Goal: Task Accomplishment & Management: Manage account settings

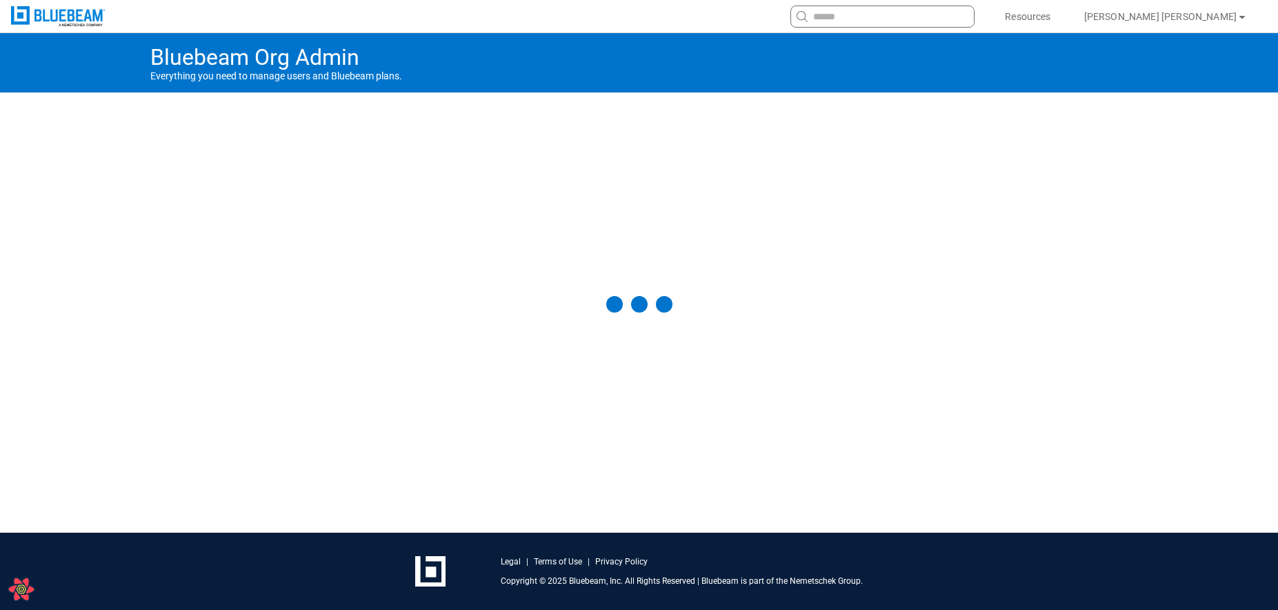
select select "**"
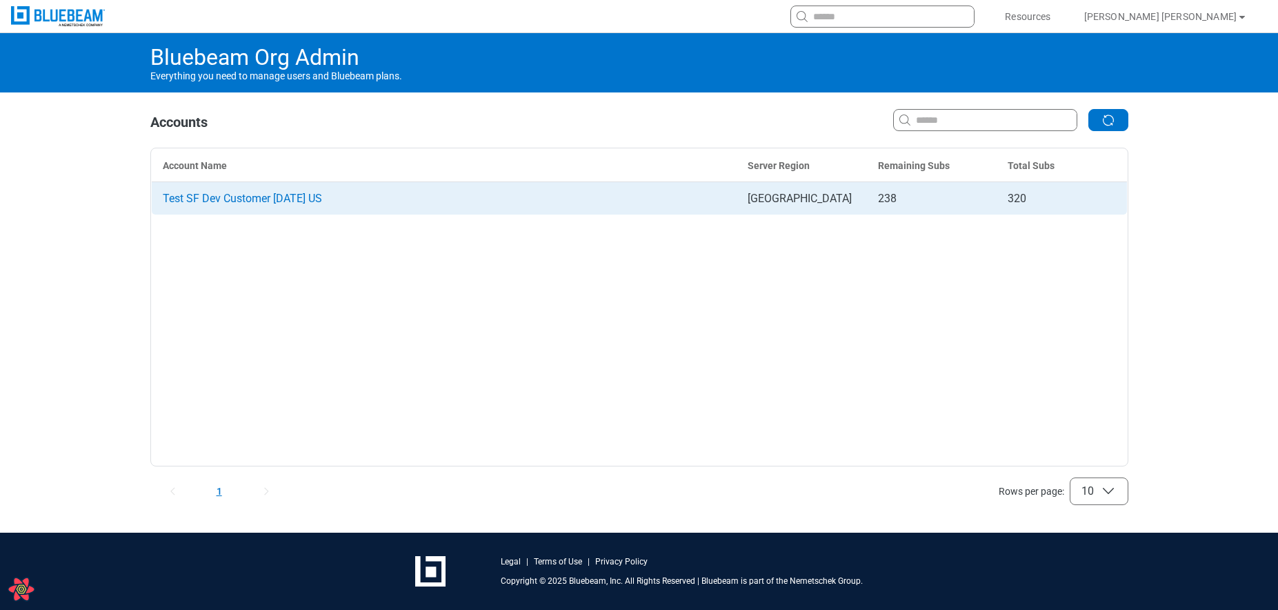
click at [199, 188] on td "Test SF Dev Customer [DATE] US" at bounding box center [444, 198] width 586 height 33
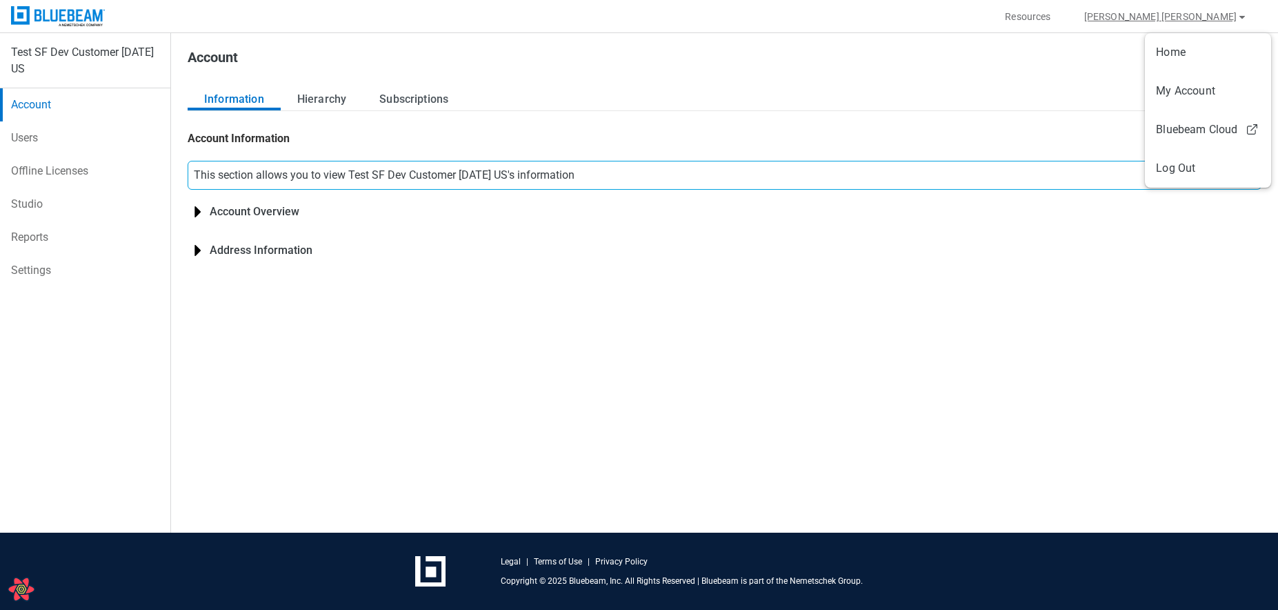
click at [1232, 21] on button "Brittany Ludwig" at bounding box center [1166, 17] width 197 height 22
select select "**"
click at [1218, 16] on button "Brittany Ludwig" at bounding box center [1166, 17] width 197 height 22
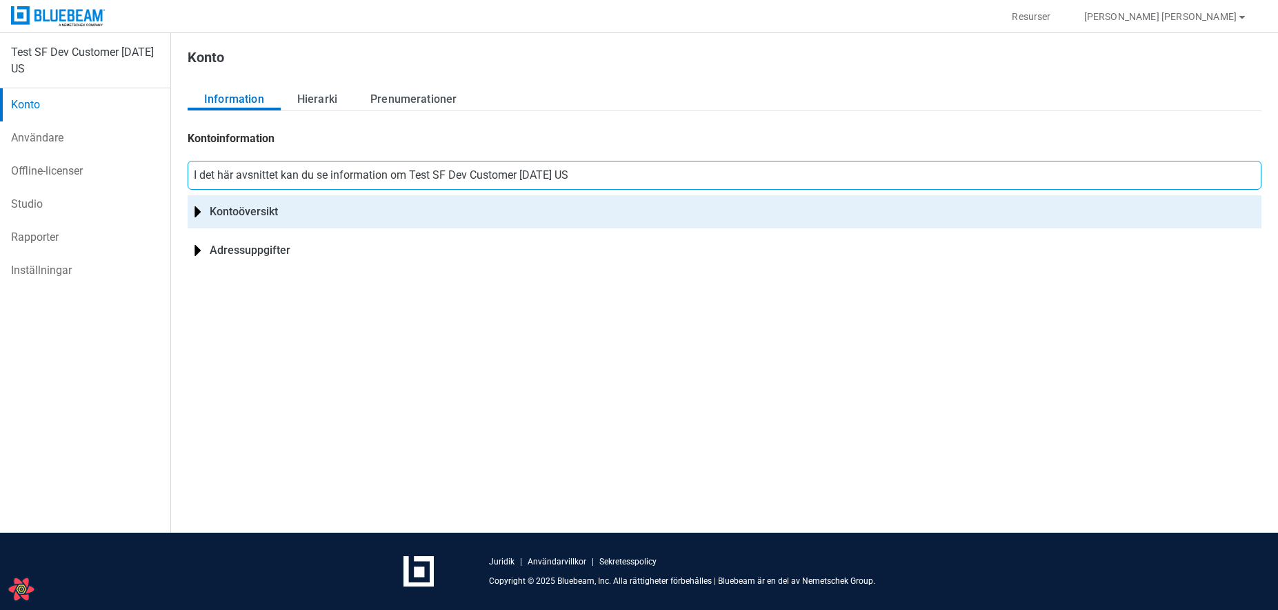
click at [198, 210] on div "Kontoöversikt" at bounding box center [725, 211] width 1074 height 33
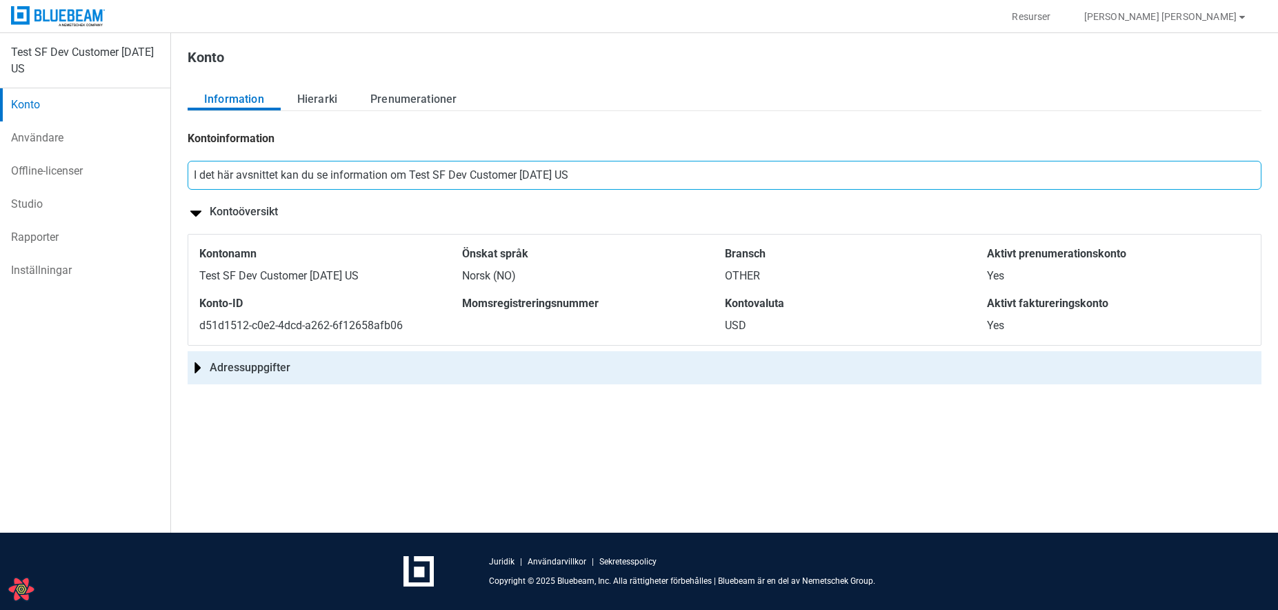
click at [195, 370] on div "Adressuppgifter" at bounding box center [725, 367] width 1074 height 33
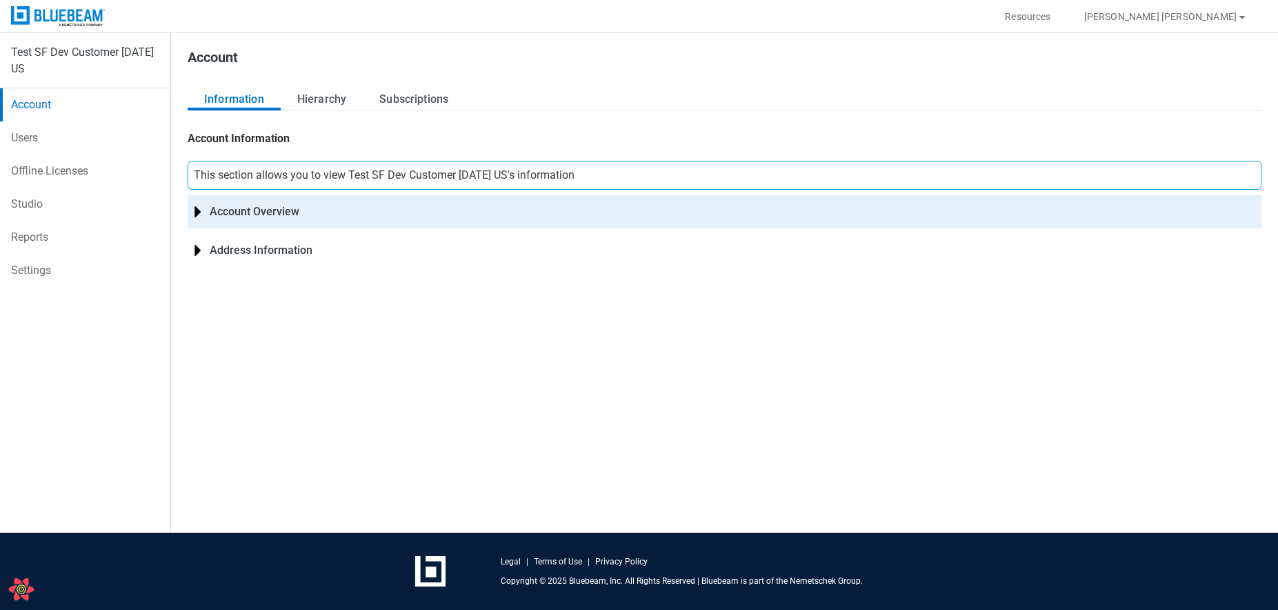
click at [266, 215] on div "Account Overview" at bounding box center [725, 211] width 1074 height 33
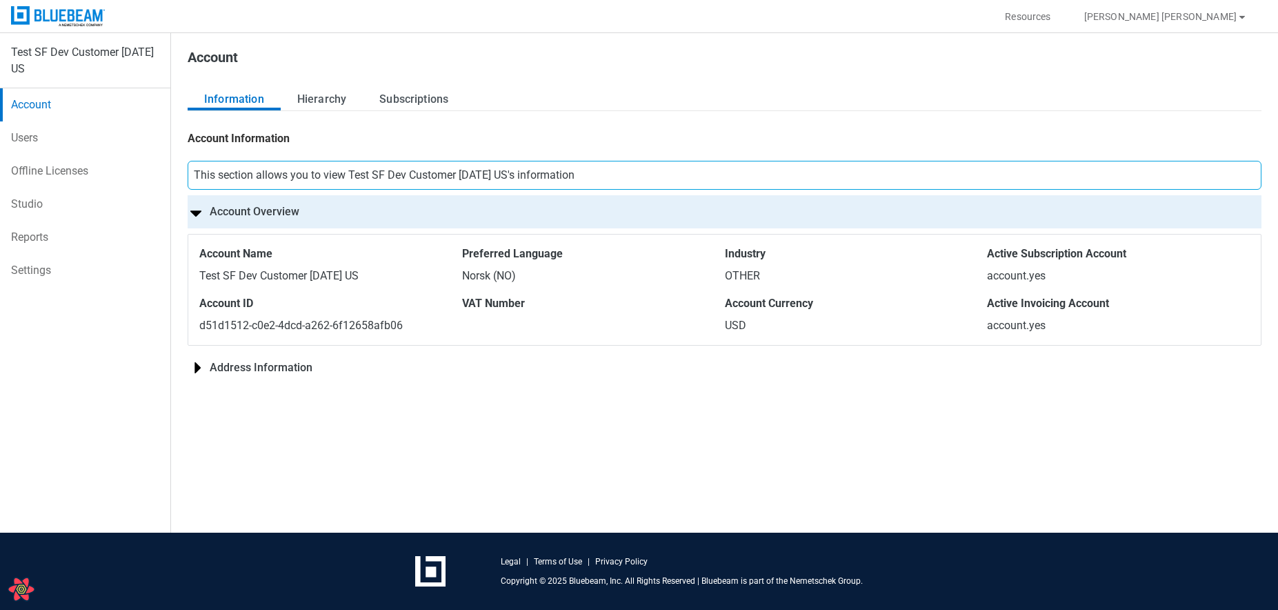
click at [308, 217] on div "Account Overview" at bounding box center [725, 211] width 1074 height 33
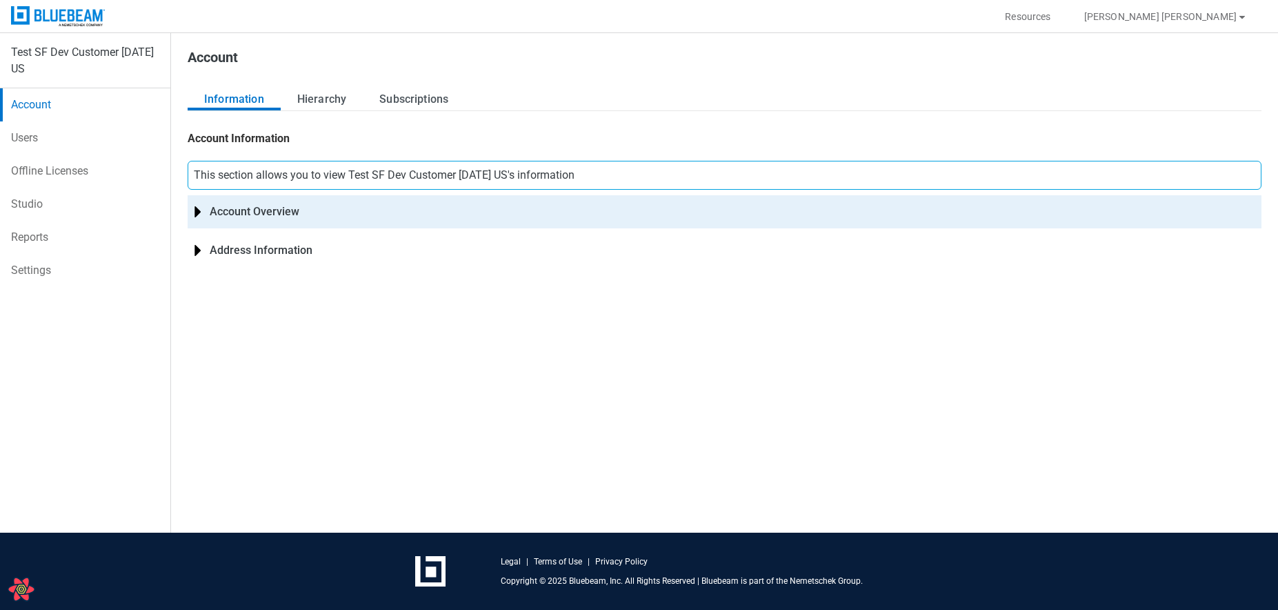
click at [297, 203] on div "Account Overview" at bounding box center [725, 211] width 1074 height 33
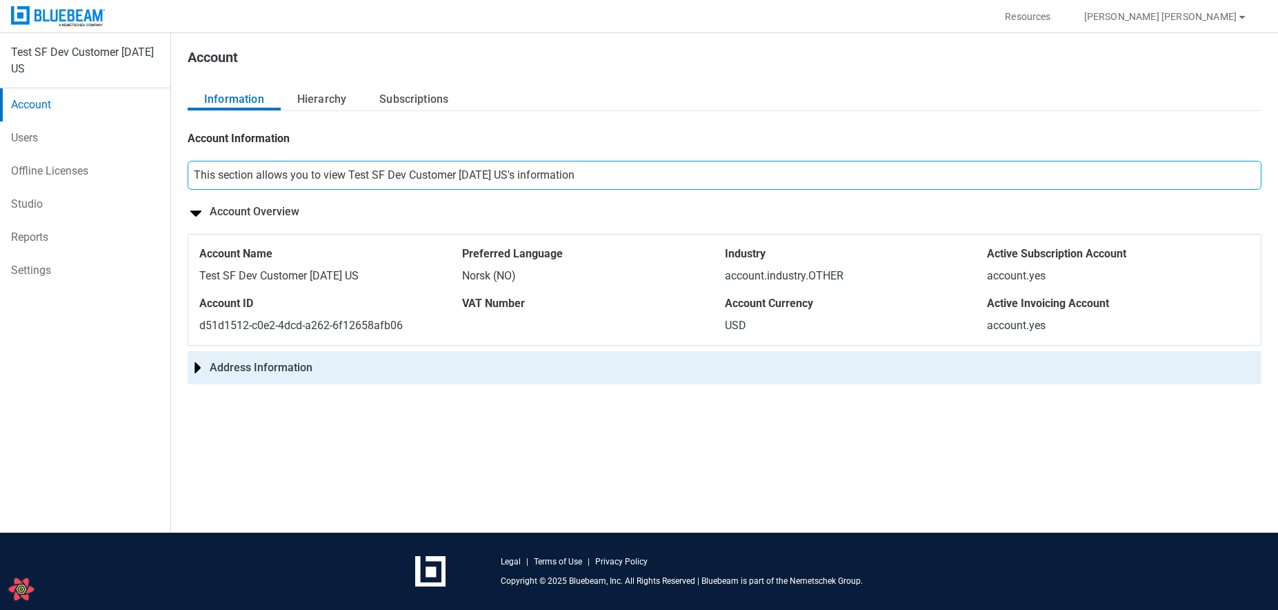
click at [306, 365] on div "Address Information" at bounding box center [725, 367] width 1074 height 33
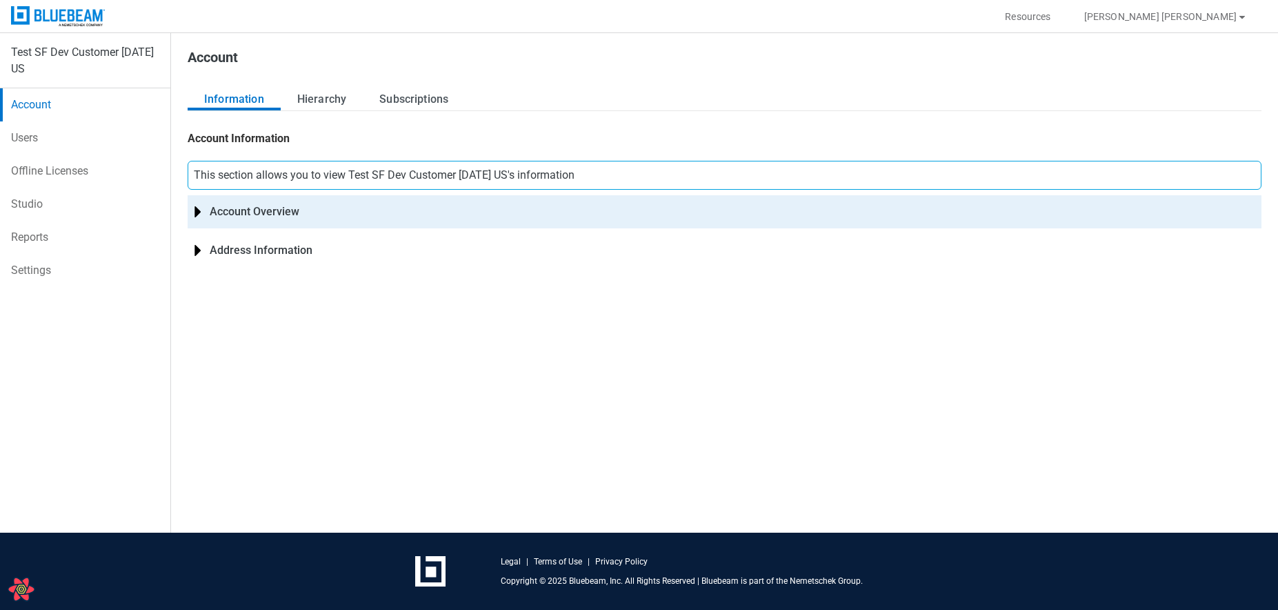
click at [290, 210] on div "Account Overview" at bounding box center [725, 211] width 1074 height 33
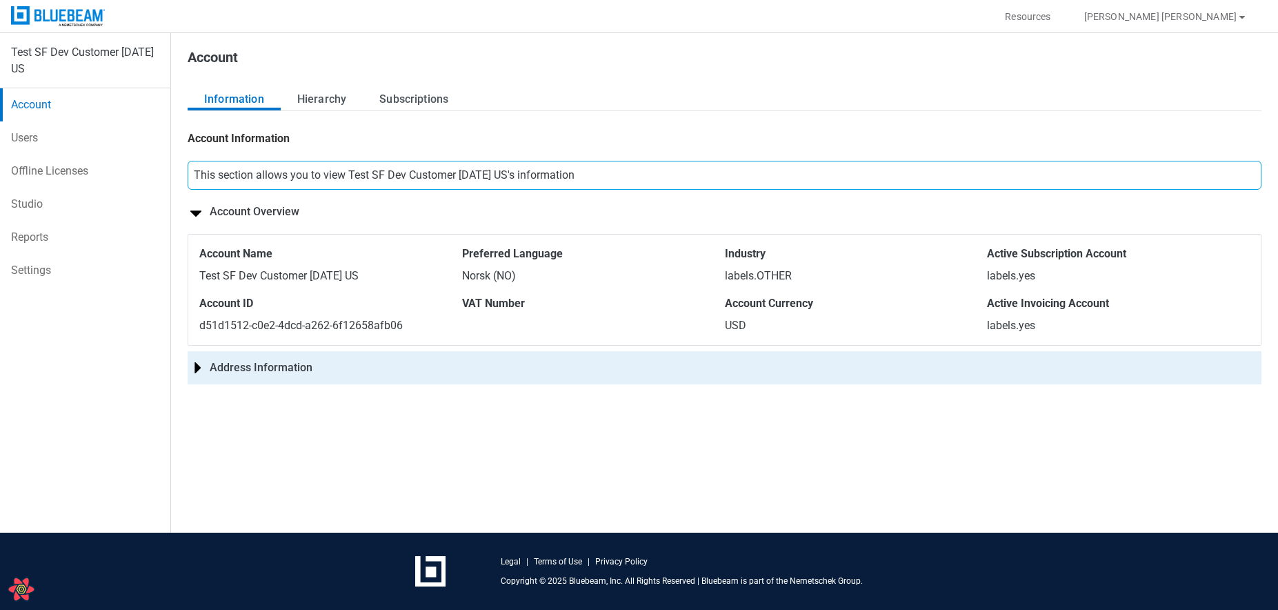
click at [314, 373] on div "Address Information" at bounding box center [725, 367] width 1074 height 33
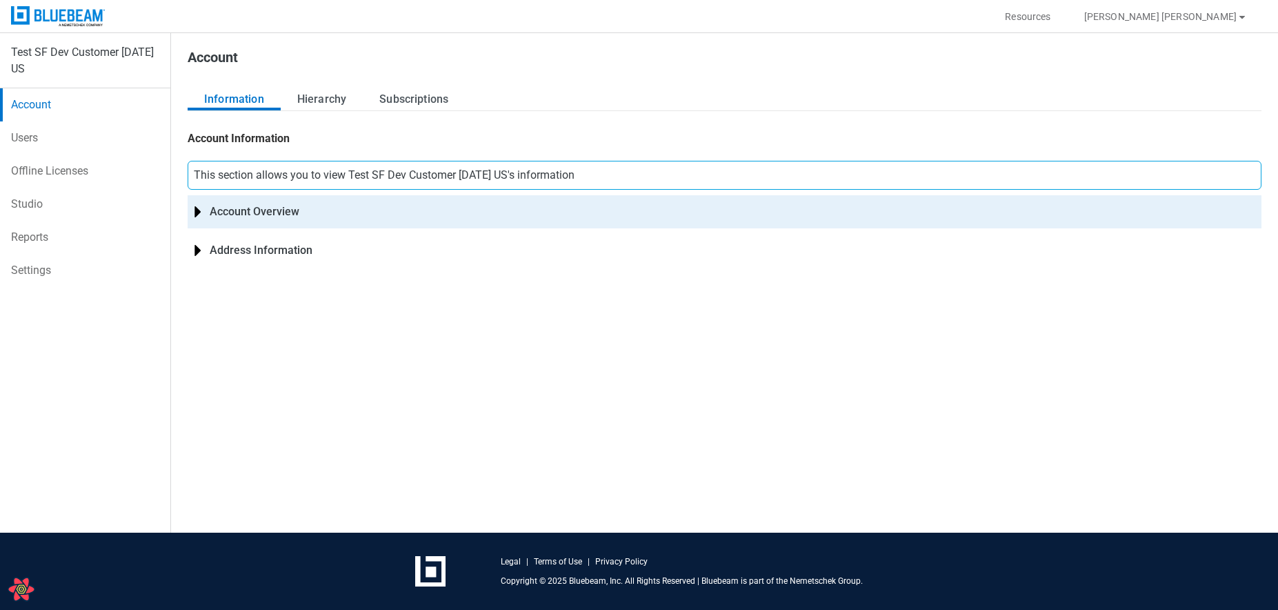
click at [238, 208] on div "Account Overview" at bounding box center [725, 211] width 1074 height 33
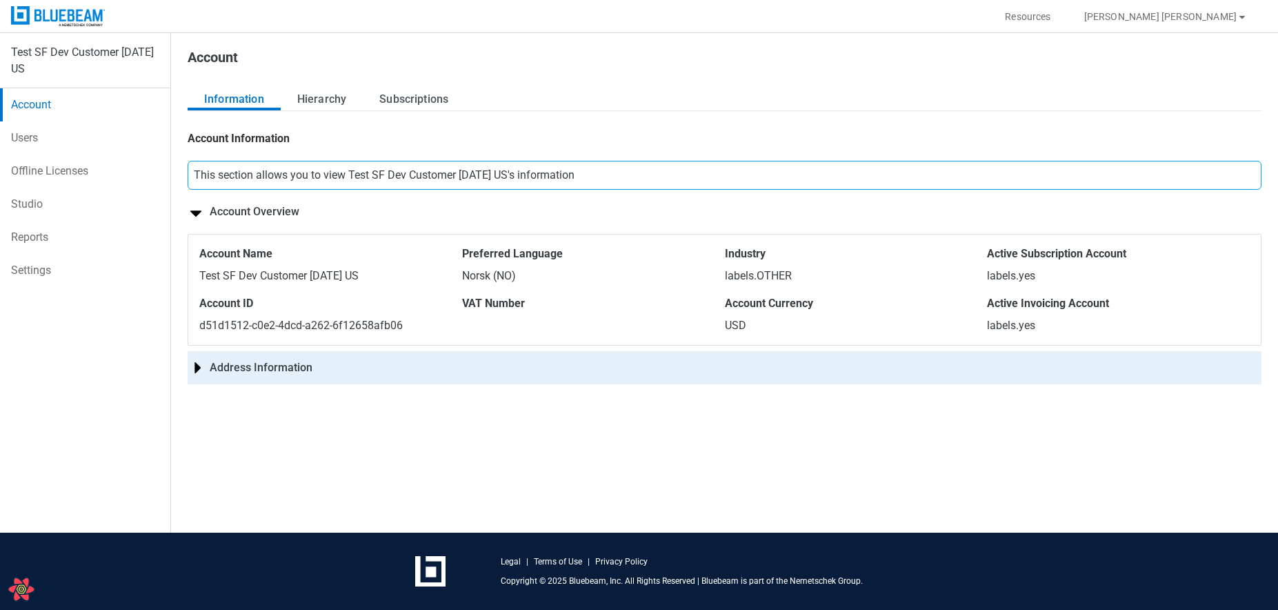
click at [248, 365] on div "Address Information" at bounding box center [725, 367] width 1074 height 33
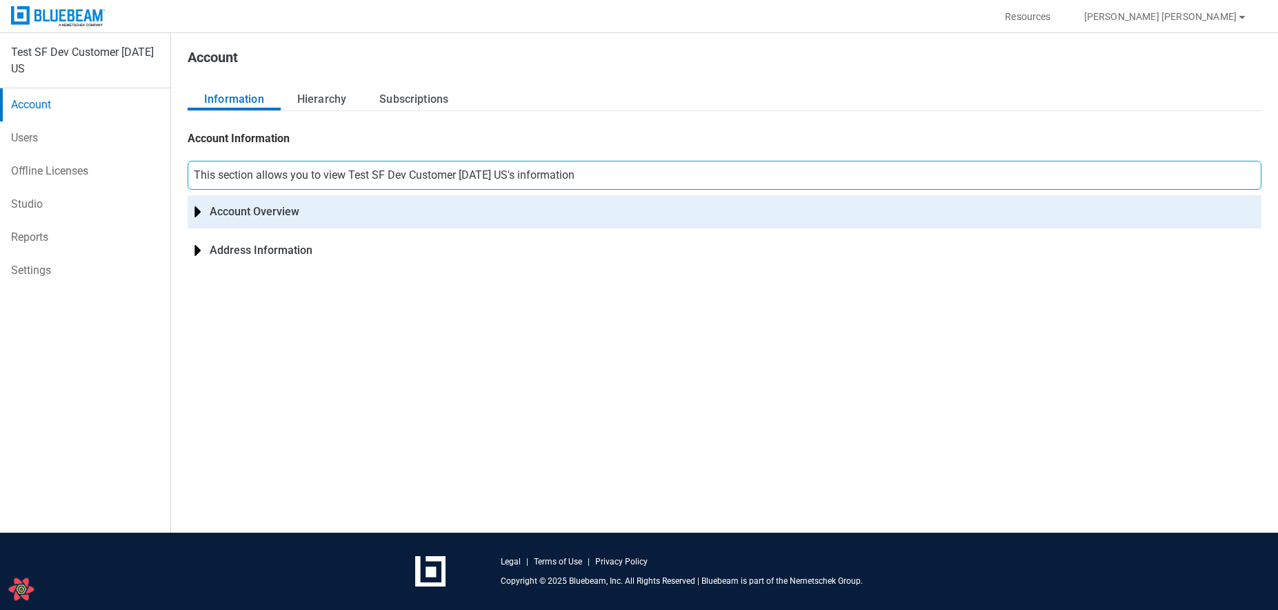
click at [229, 215] on div "Account Overview" at bounding box center [725, 211] width 1074 height 33
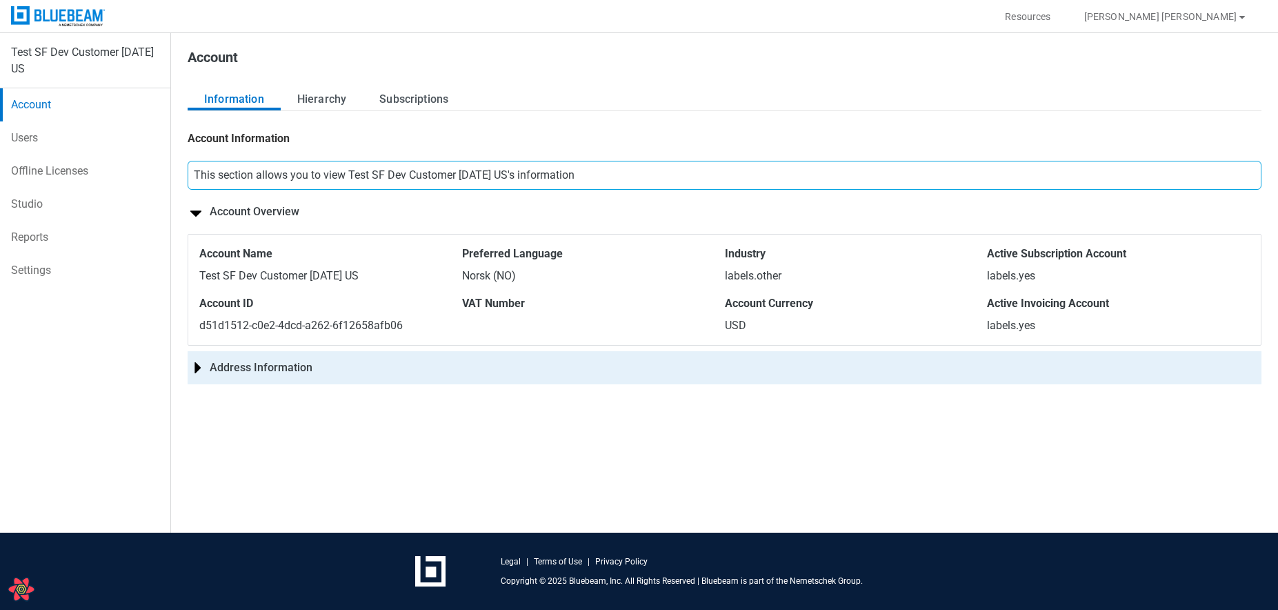
click at [267, 373] on div "Address Information" at bounding box center [725, 367] width 1074 height 33
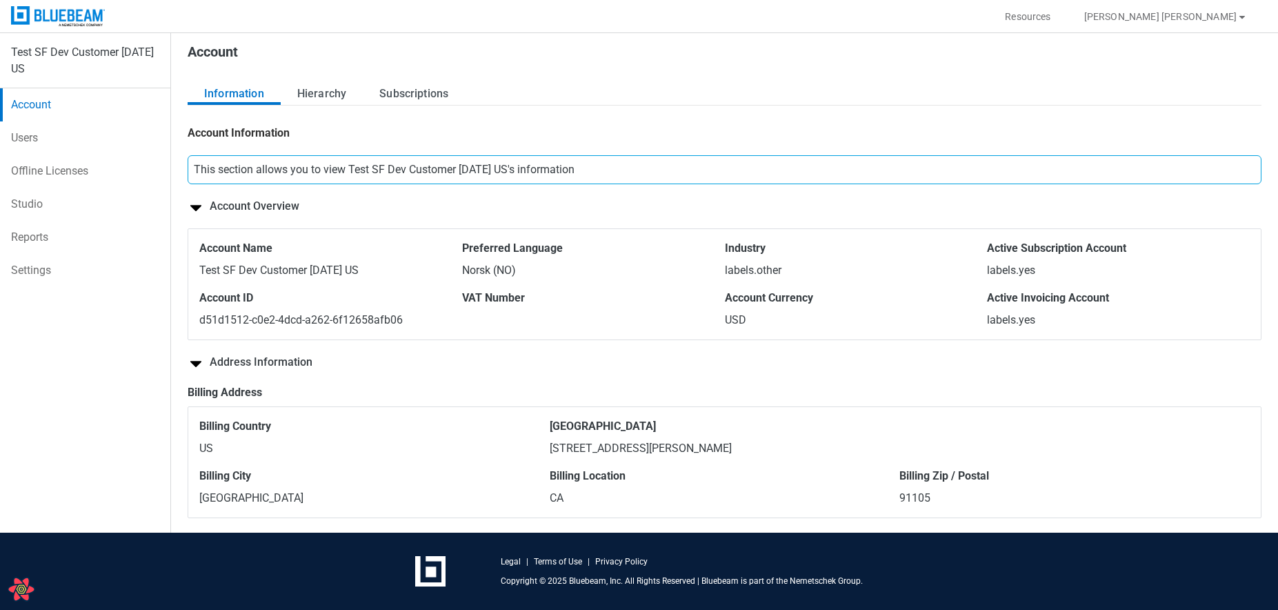
scroll to position [8, 0]
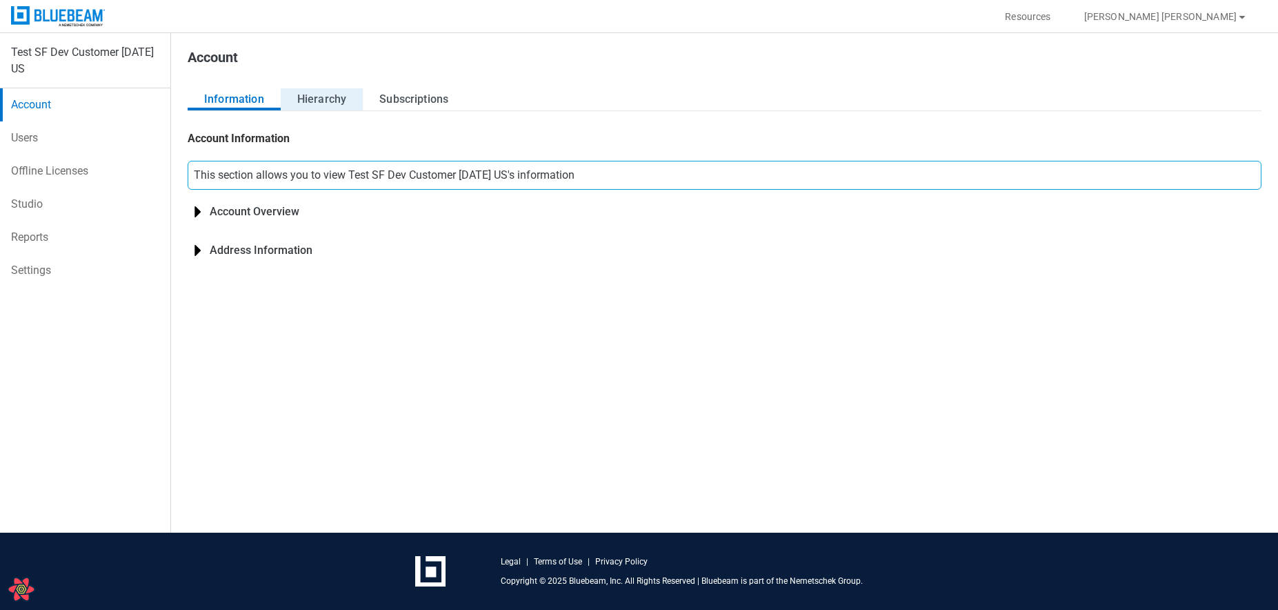
click at [323, 93] on button "Hierarchy" at bounding box center [322, 99] width 82 height 22
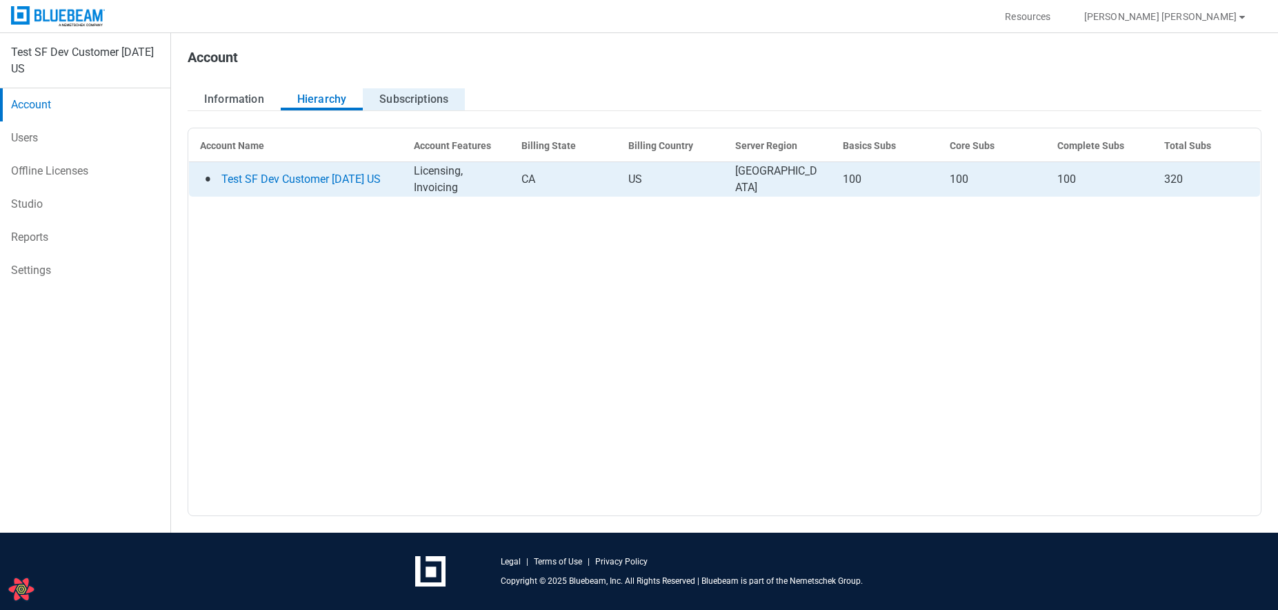
click at [421, 99] on button "Subscriptions" at bounding box center [414, 99] width 102 height 22
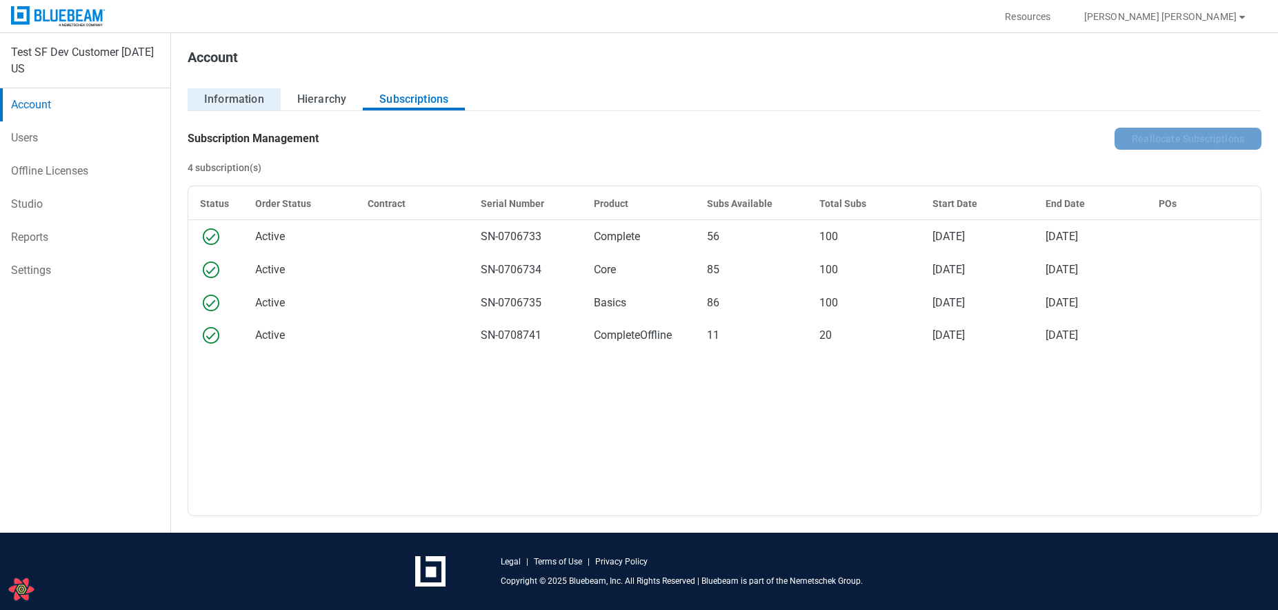
click at [252, 99] on button "Information" at bounding box center [234, 99] width 93 height 22
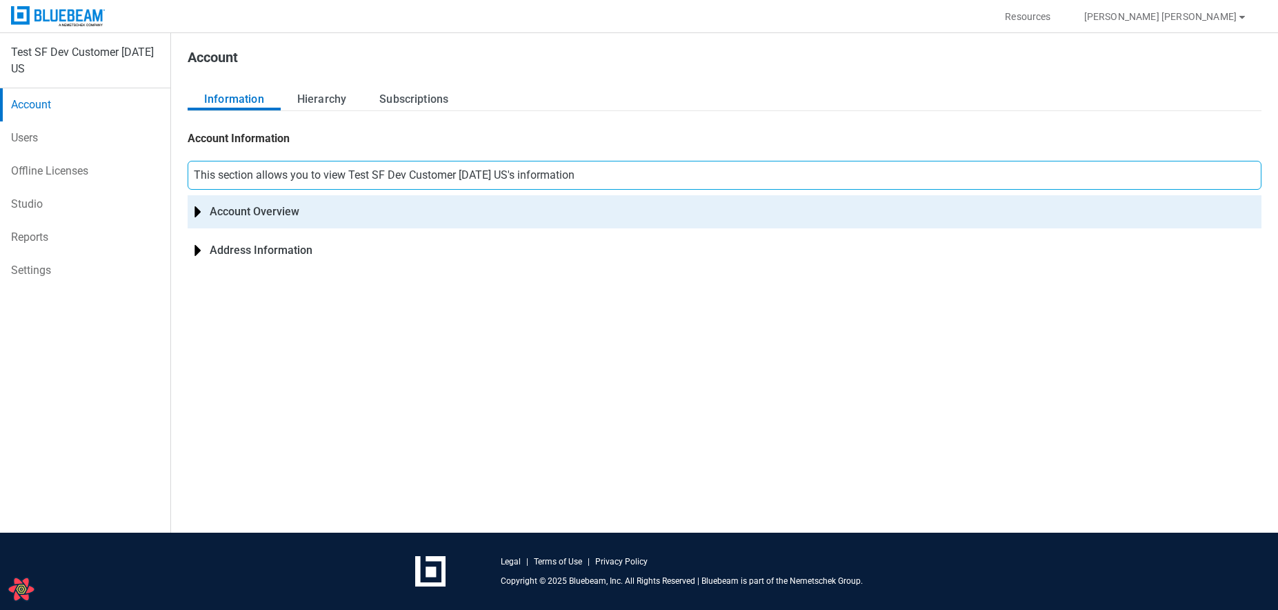
click at [250, 206] on div "Account Overview" at bounding box center [725, 211] width 1074 height 33
click at [281, 212] on div "Account Overview" at bounding box center [725, 211] width 1074 height 33
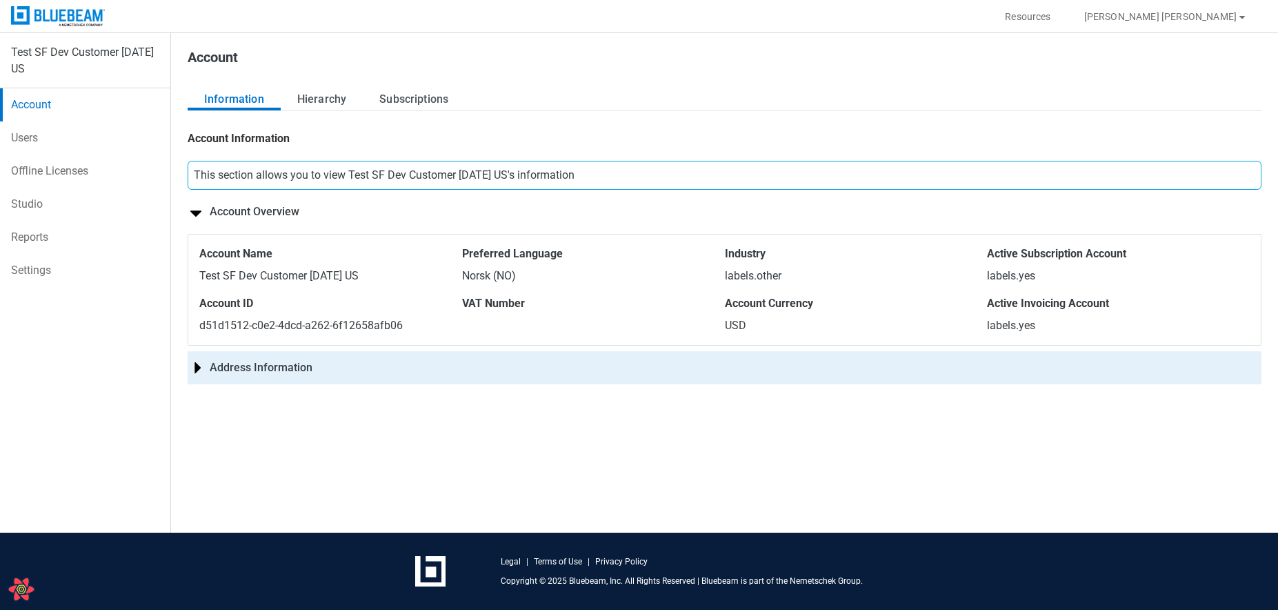
click at [272, 373] on div "Address Information" at bounding box center [725, 367] width 1074 height 33
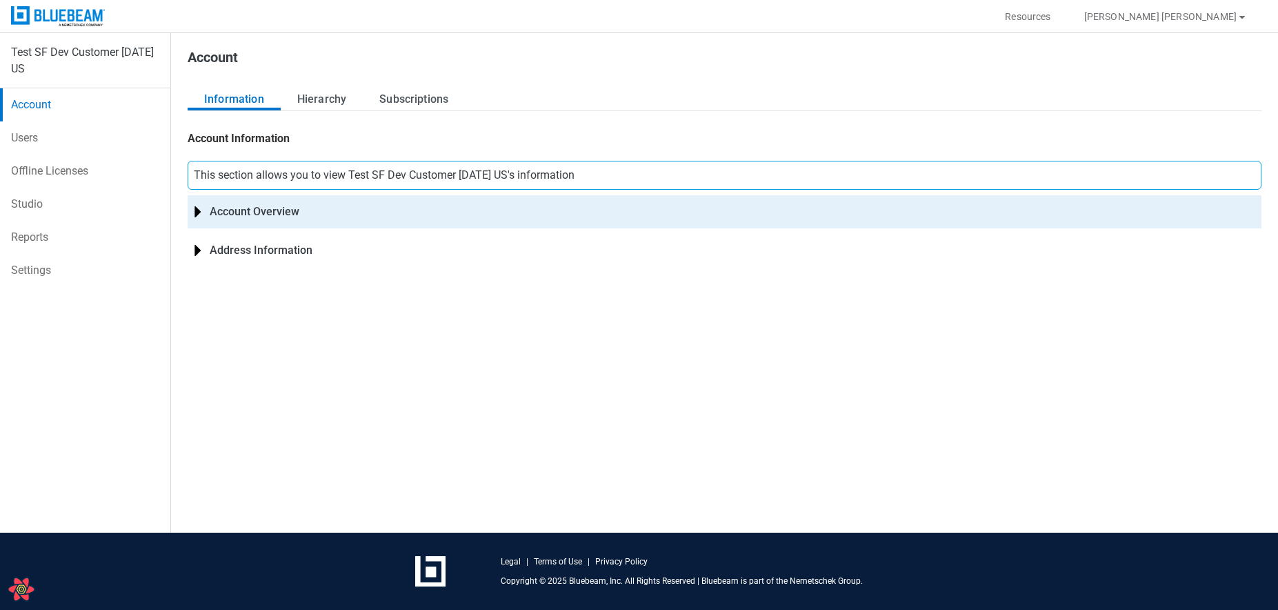
click at [239, 213] on div "Account Overview" at bounding box center [725, 211] width 1074 height 33
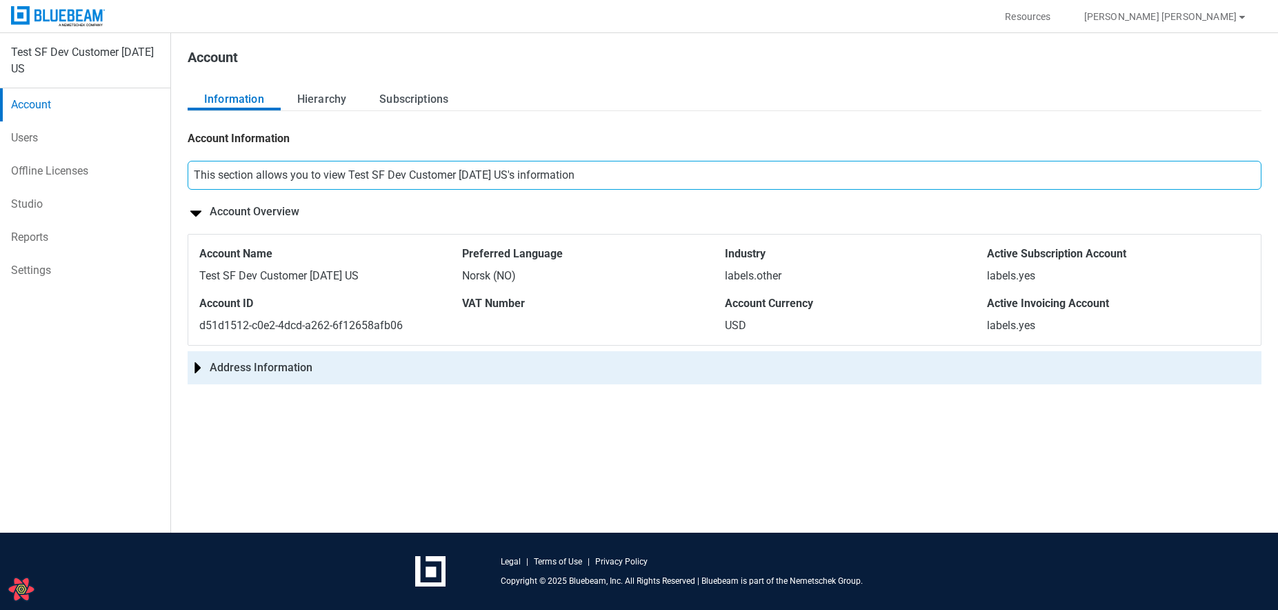
click at [291, 379] on div "Address Information" at bounding box center [725, 367] width 1074 height 33
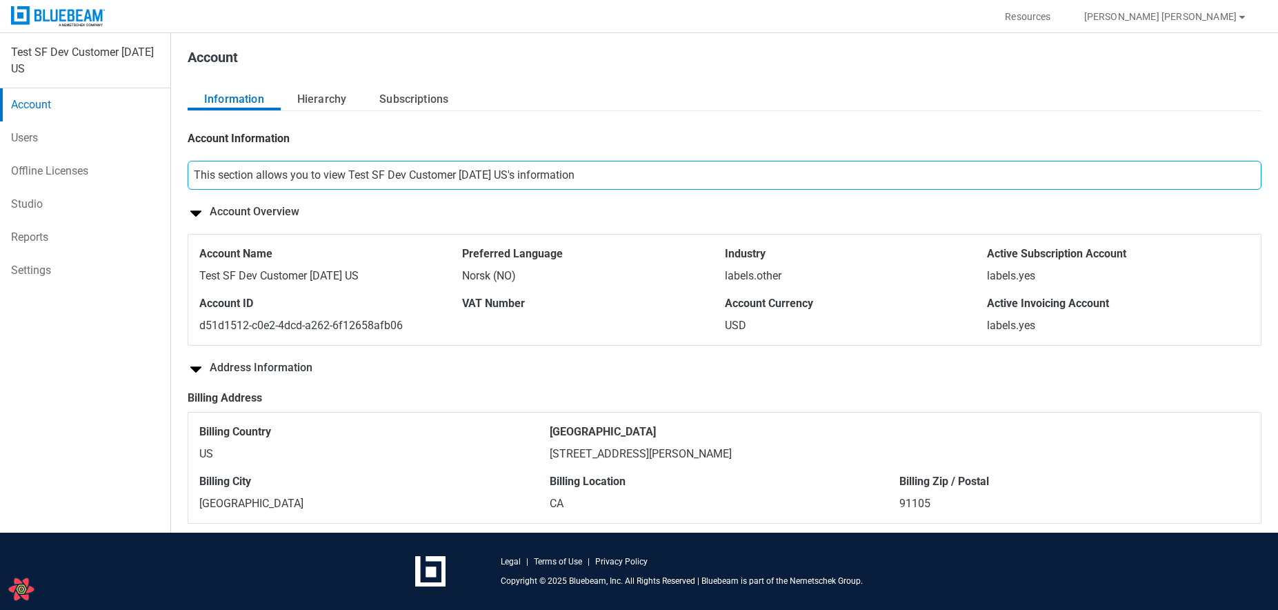
click at [61, 143] on link "Users" at bounding box center [85, 137] width 170 height 33
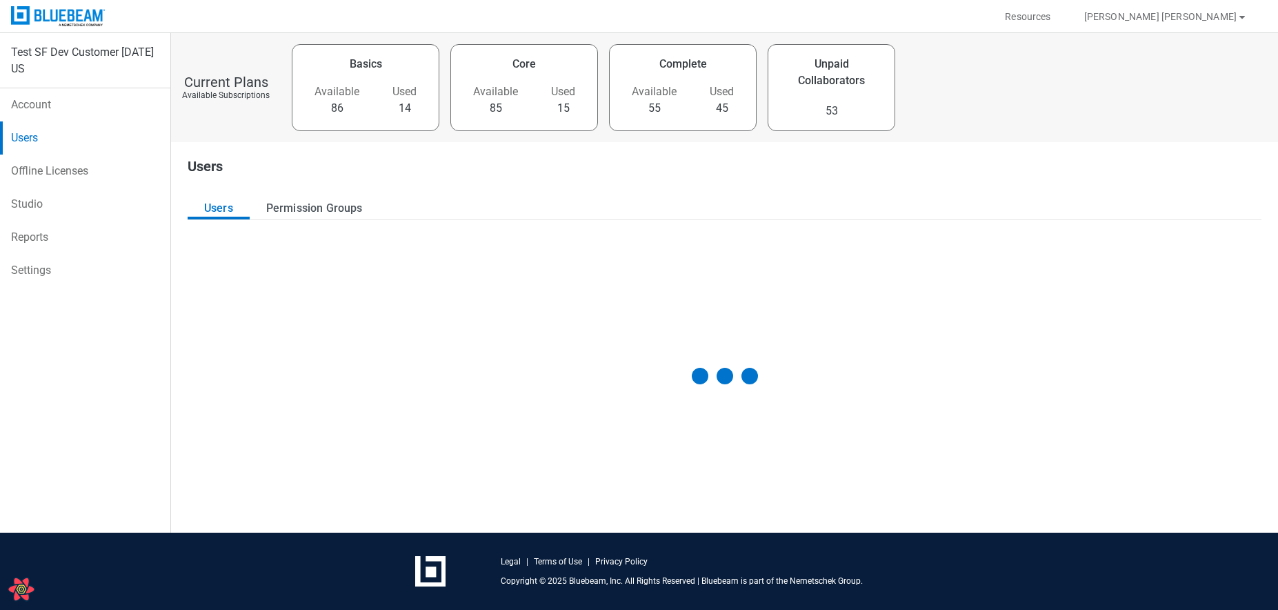
select select "**"
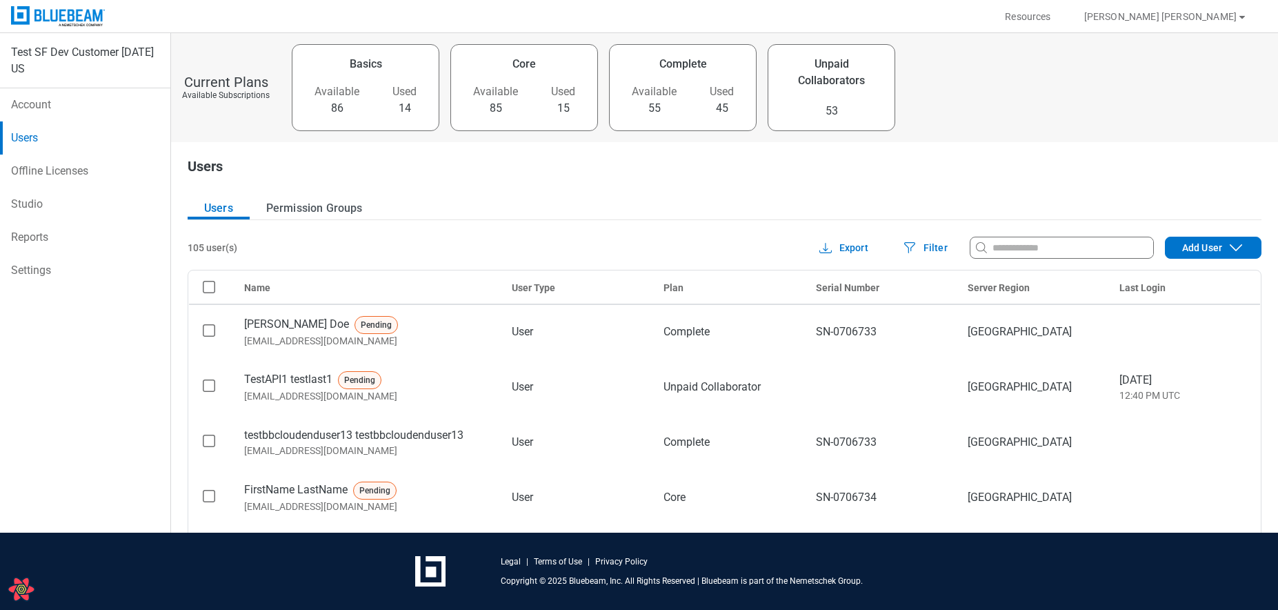
click at [50, 101] on link "Account" at bounding box center [85, 104] width 170 height 33
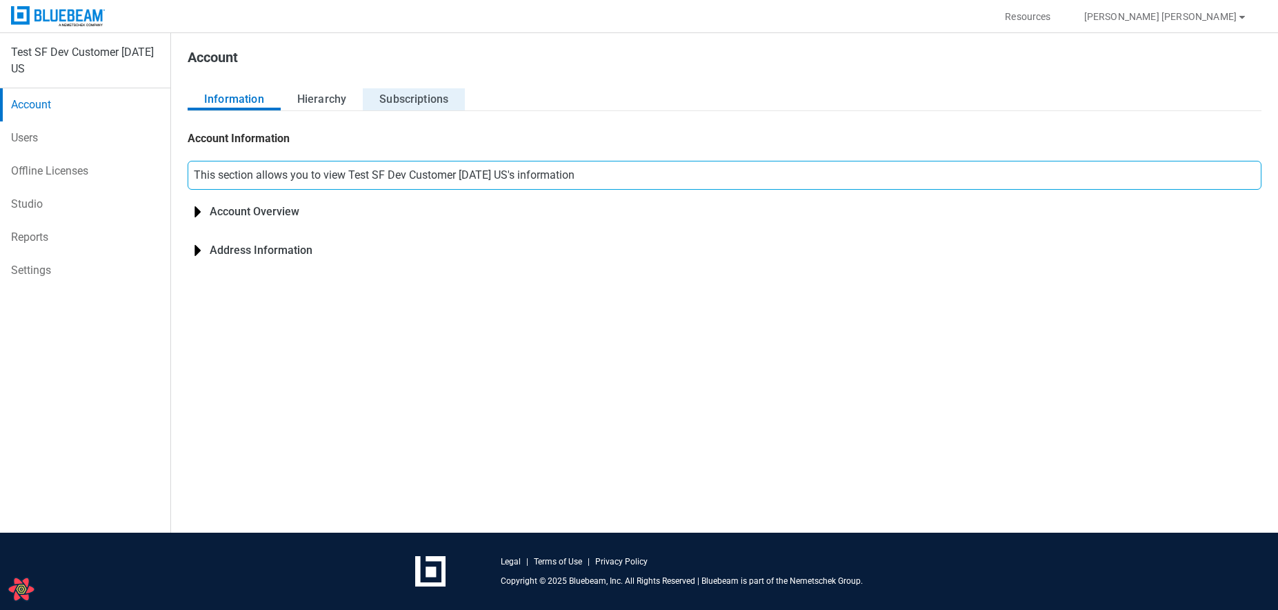
click at [436, 94] on button "Subscriptions" at bounding box center [414, 99] width 102 height 22
click at [422, 105] on button "Subscriptions" at bounding box center [414, 99] width 102 height 22
click at [413, 95] on button "Subscriptions" at bounding box center [414, 99] width 102 height 22
click at [382, 100] on button "Subscriptions" at bounding box center [414, 99] width 102 height 22
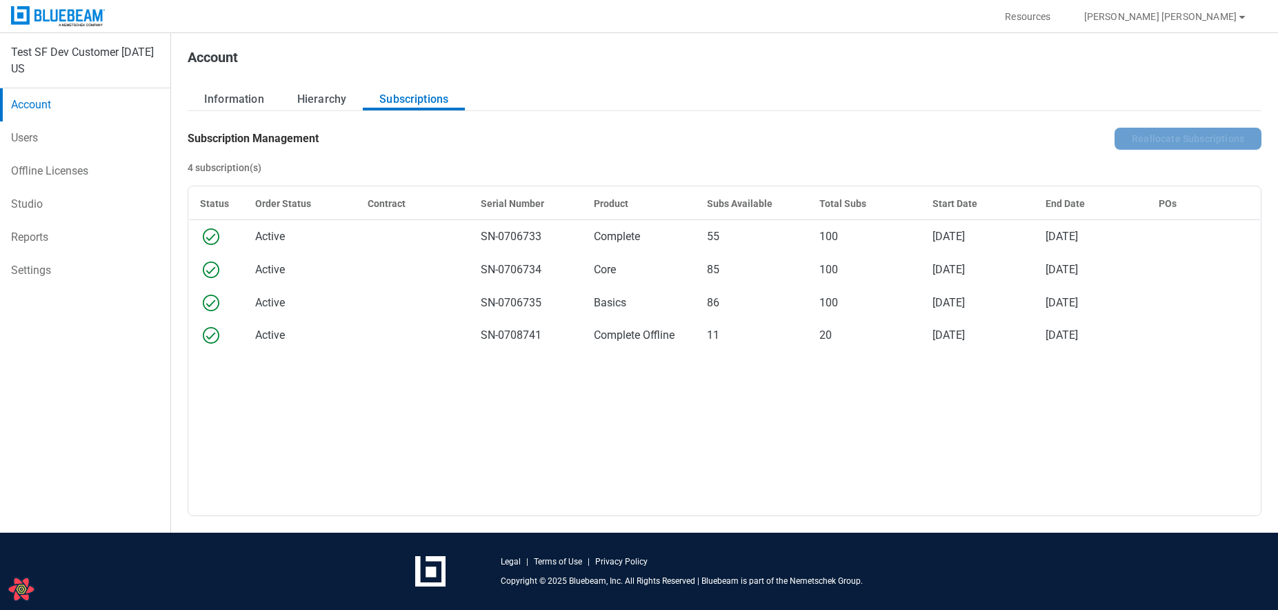
click at [881, 607] on footer "Legal | Terms of Use | Privacy Policy Copyright © 2025 Bluebeam, Inc. All Right…" at bounding box center [639, 571] width 1278 height 78
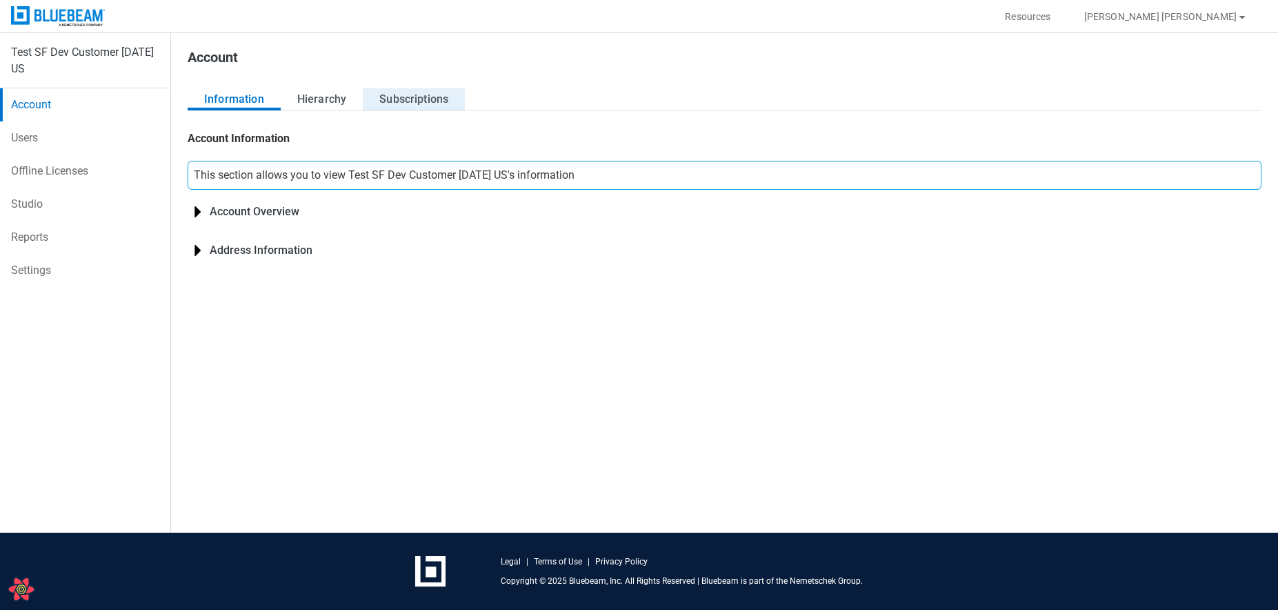
click at [418, 101] on button "Subscriptions" at bounding box center [414, 99] width 102 height 22
click at [373, 90] on button "Subscriptions" at bounding box center [414, 99] width 102 height 22
click at [397, 119] on div "Information Hierarchy Subscriptions Account Information This section allows you…" at bounding box center [725, 302] width 1074 height 428
click at [403, 106] on button "Subscriptions" at bounding box center [414, 99] width 102 height 22
click at [450, 101] on button "Abonnementen" at bounding box center [415, 99] width 111 height 22
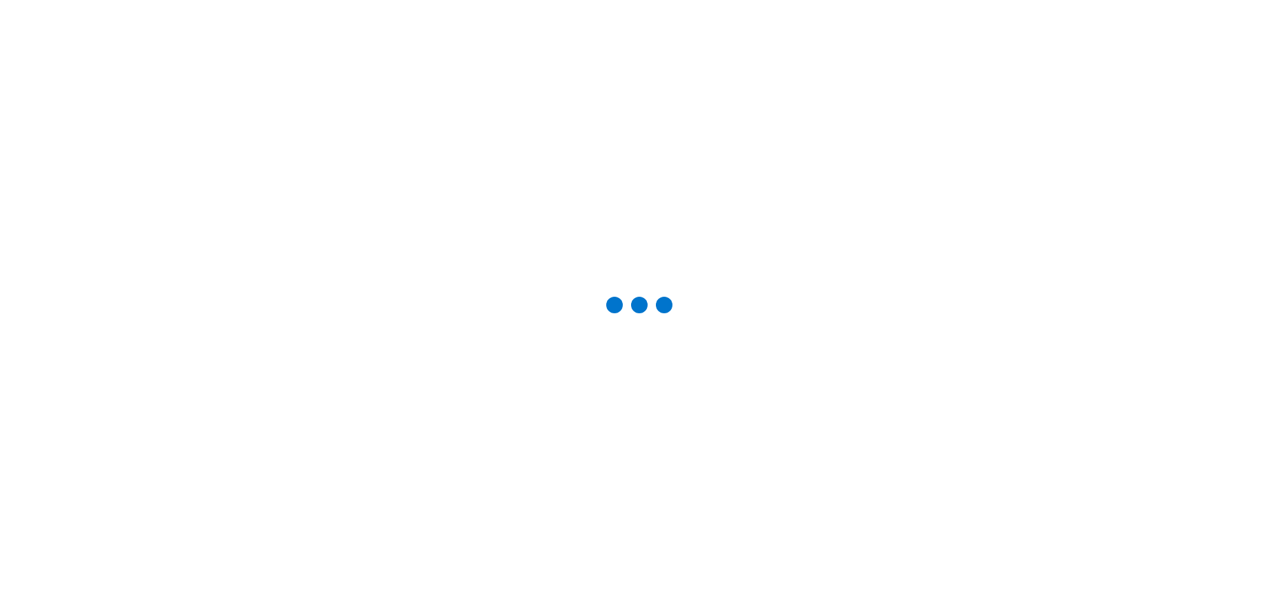
select select "**"
